Goal: Task Accomplishment & Management: Complete application form

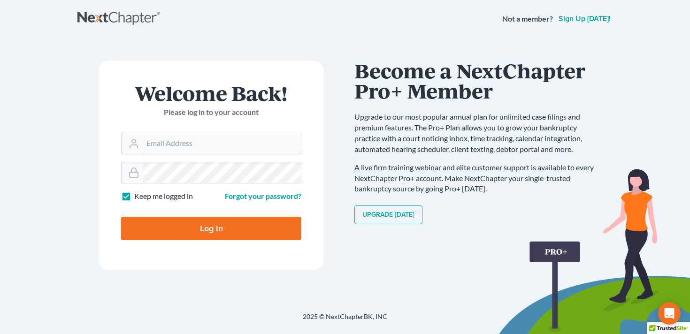
type input "[EMAIL_ADDRESS][DOMAIN_NAME]"
click at [248, 61] on form "Welcome Back! Please log in to your account Email Address [EMAIL_ADDRESS][DOMAI…" at bounding box center [211, 166] width 225 height 210
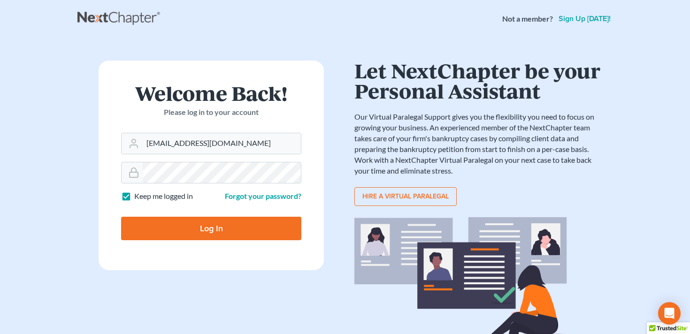
click at [209, 229] on input "Log In" at bounding box center [211, 228] width 180 height 23
type input "Thinking..."
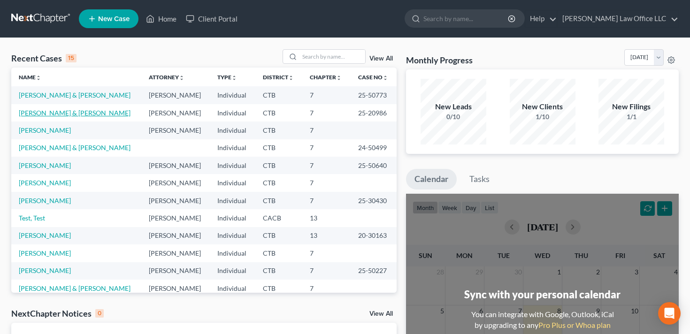
click at [64, 111] on link "[PERSON_NAME] & [PERSON_NAME]" at bounding box center [75, 113] width 112 height 8
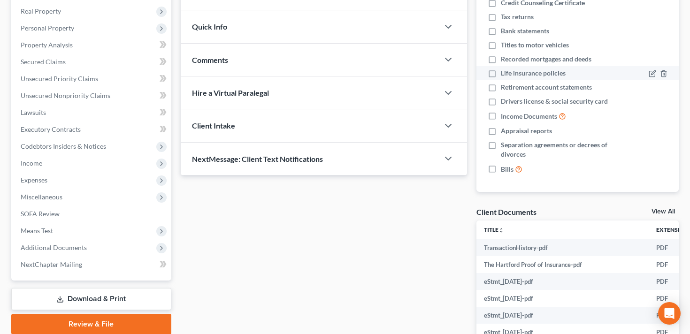
scroll to position [270, 0]
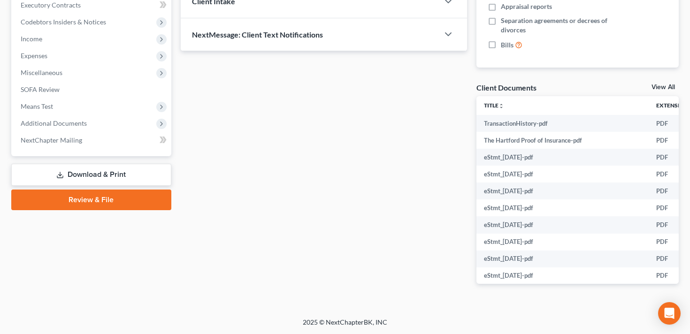
click at [664, 87] on link "View All" at bounding box center [662, 87] width 23 height 7
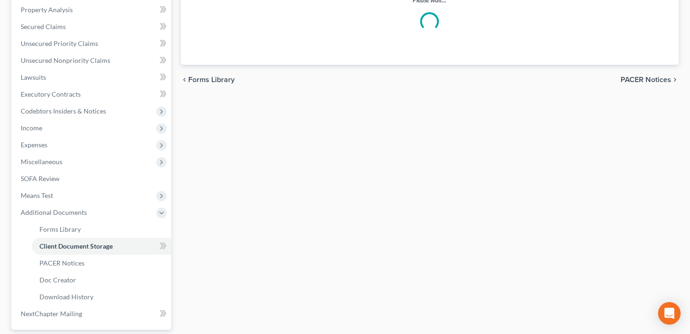
select select "0"
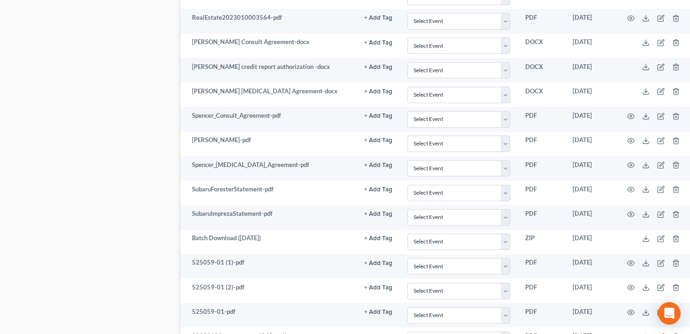
scroll to position [1725, 0]
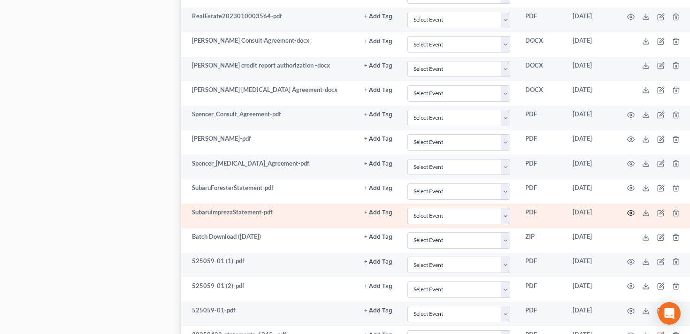
click at [627, 217] on icon "button" at bounding box center [631, 213] width 8 height 8
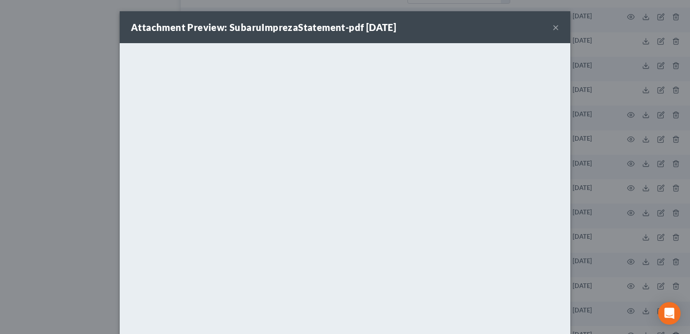
click at [557, 30] on button "×" at bounding box center [555, 27] width 7 height 11
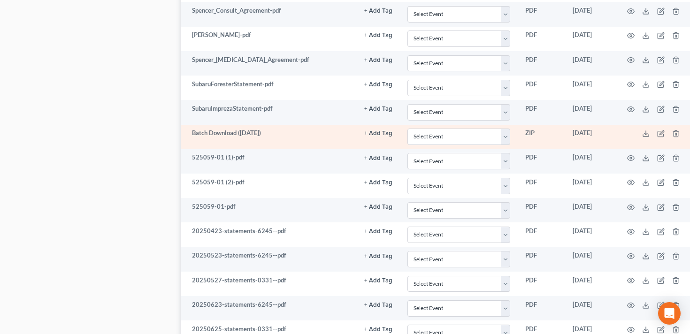
scroll to position [1830, 0]
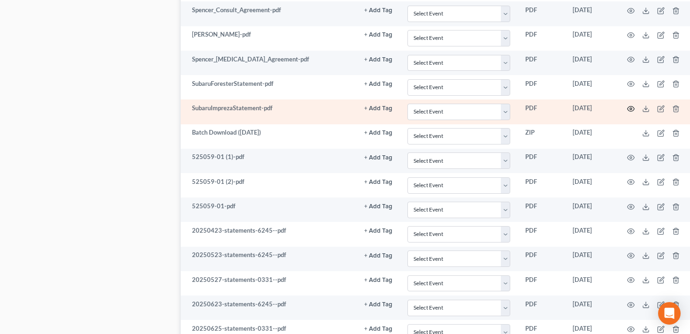
click at [627, 113] on icon "button" at bounding box center [631, 109] width 8 height 8
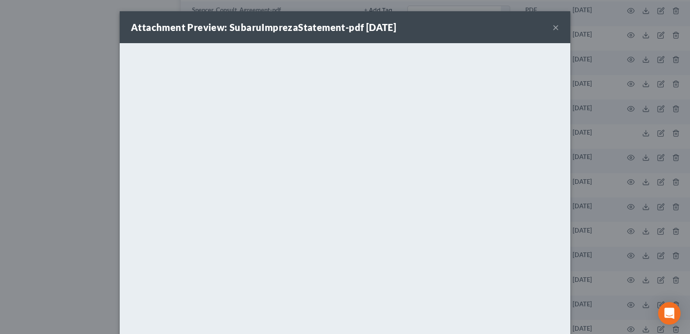
click at [556, 27] on button "×" at bounding box center [555, 27] width 7 height 11
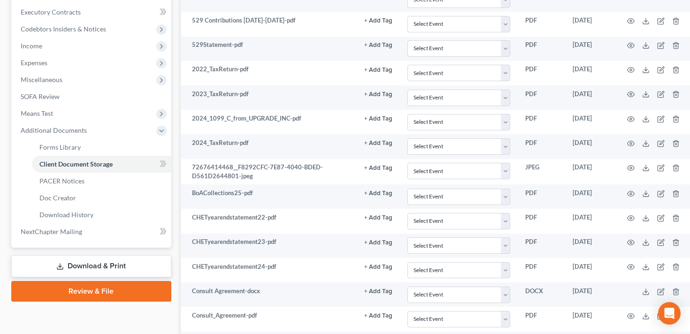
scroll to position [0, 0]
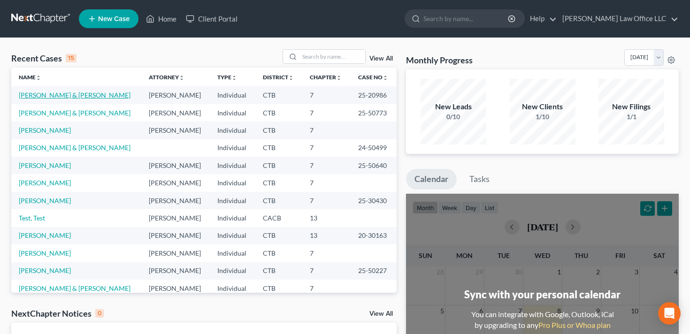
click at [58, 98] on link "[PERSON_NAME] & [PERSON_NAME]" at bounding box center [75, 95] width 112 height 8
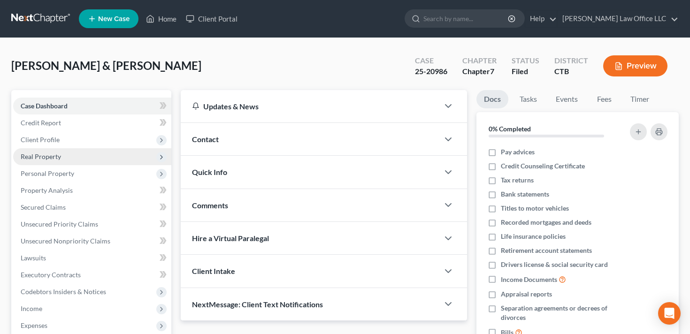
click at [77, 158] on span "Real Property" at bounding box center [92, 156] width 158 height 17
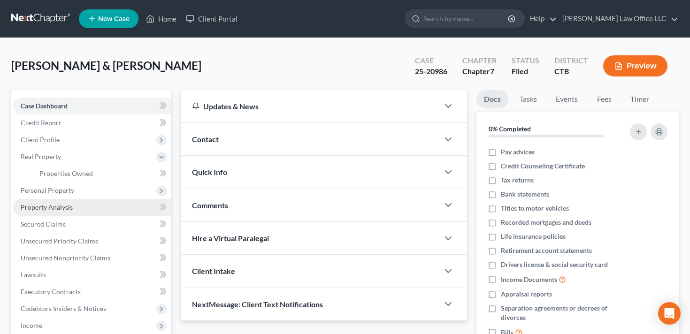
click at [83, 204] on link "Property Analysis" at bounding box center [92, 207] width 158 height 17
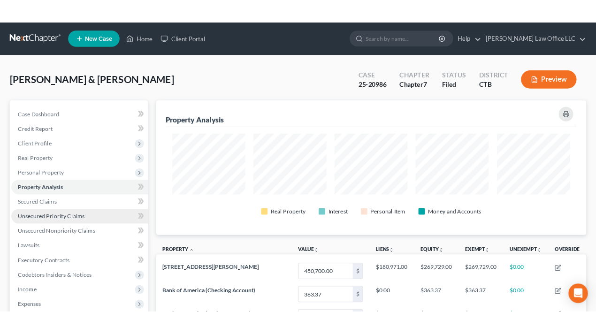
scroll to position [156, 498]
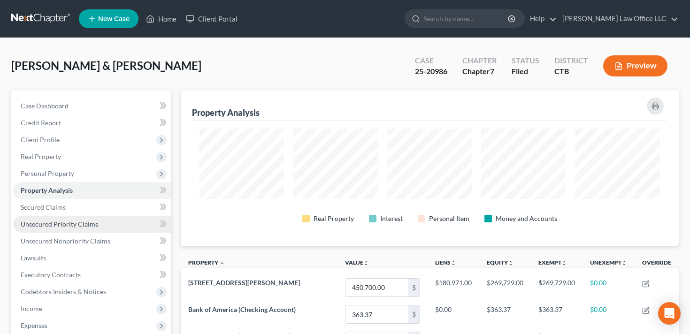
click at [87, 225] on span "Unsecured Priority Claims" at bounding box center [59, 224] width 77 height 8
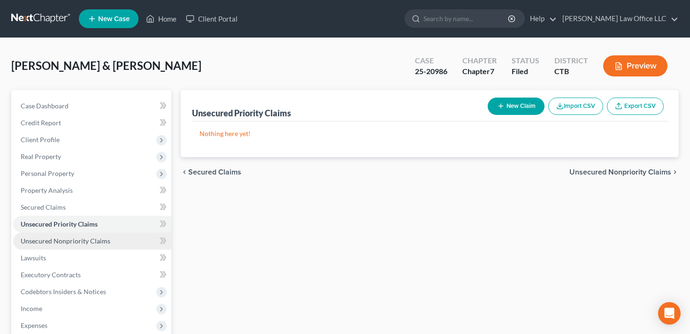
click at [100, 240] on span "Unsecured Nonpriority Claims" at bounding box center [66, 241] width 90 height 8
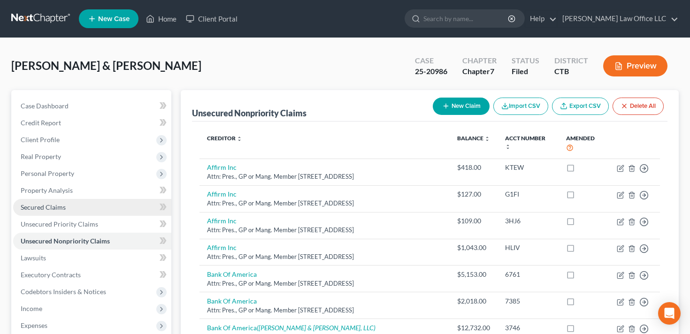
click at [75, 207] on link "Secured Claims" at bounding box center [92, 207] width 158 height 17
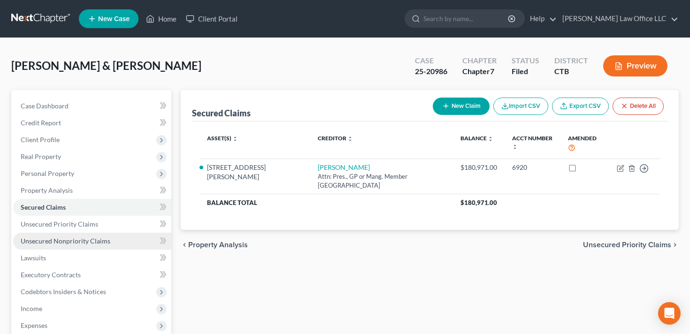
click at [63, 243] on span "Unsecured Nonpriority Claims" at bounding box center [66, 241] width 90 height 8
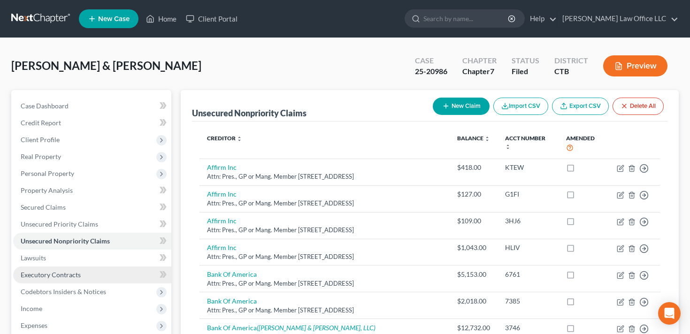
click at [70, 277] on span "Executory Contracts" at bounding box center [51, 275] width 60 height 8
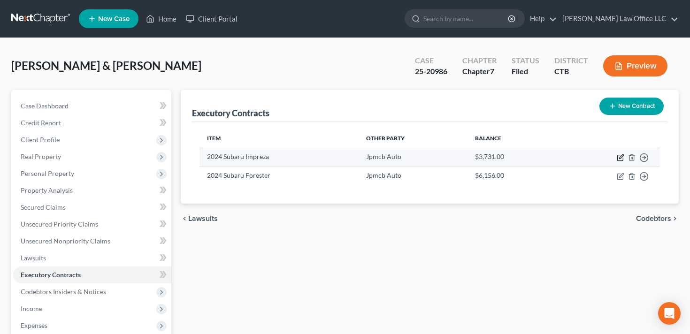
click at [621, 158] on icon "button" at bounding box center [621, 156] width 4 height 4
select select "3"
select select "35"
select select "0"
select select "1"
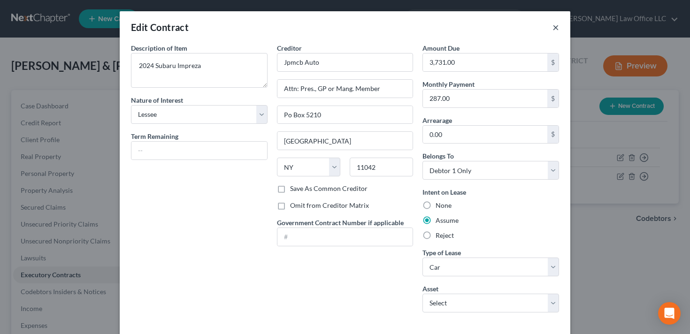
click at [558, 24] on button "×" at bounding box center [555, 27] width 7 height 11
